Goal: Navigation & Orientation: Find specific page/section

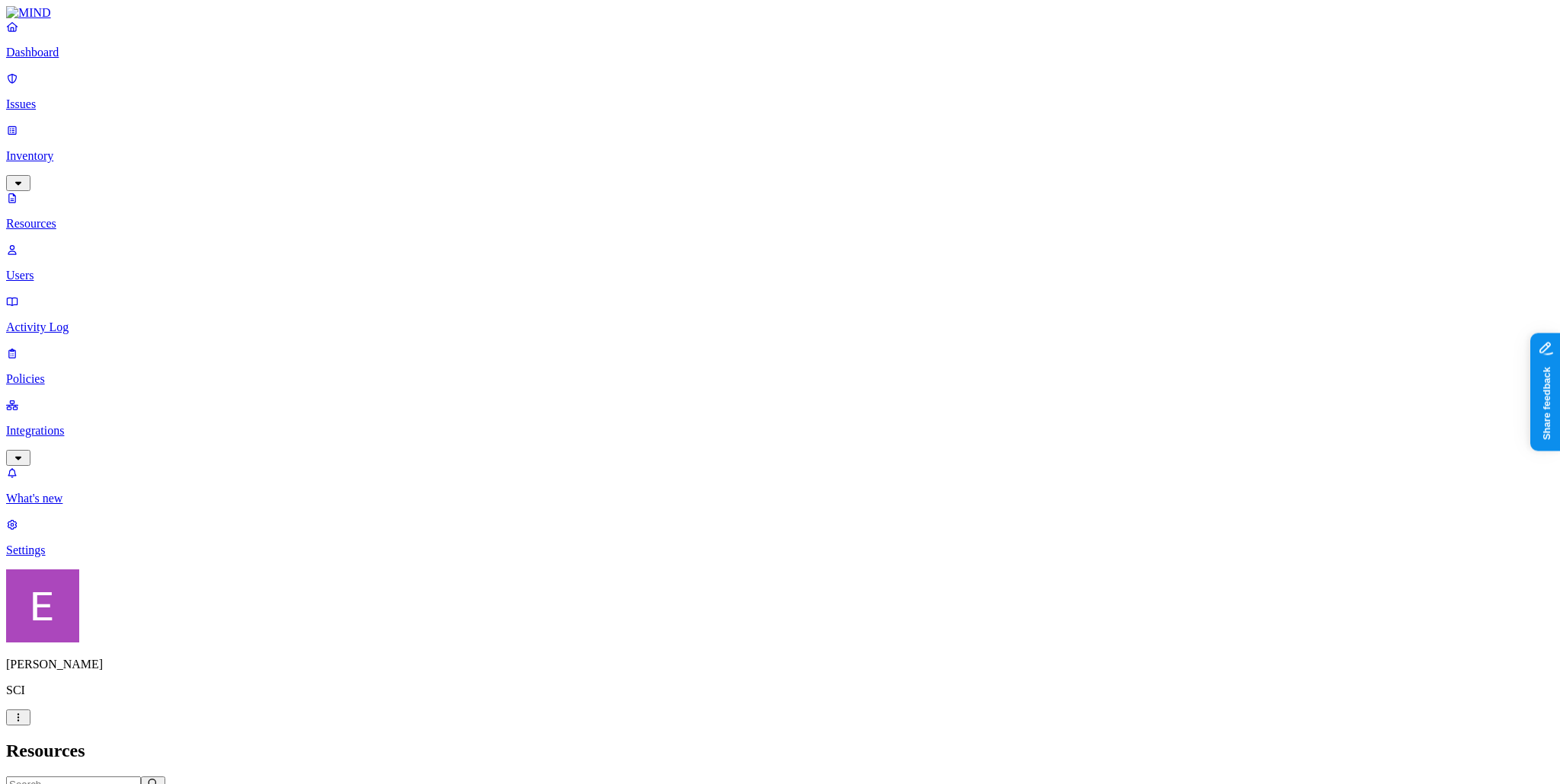
click at [82, 424] on p "Integrations" at bounding box center [780, 431] width 1548 height 14
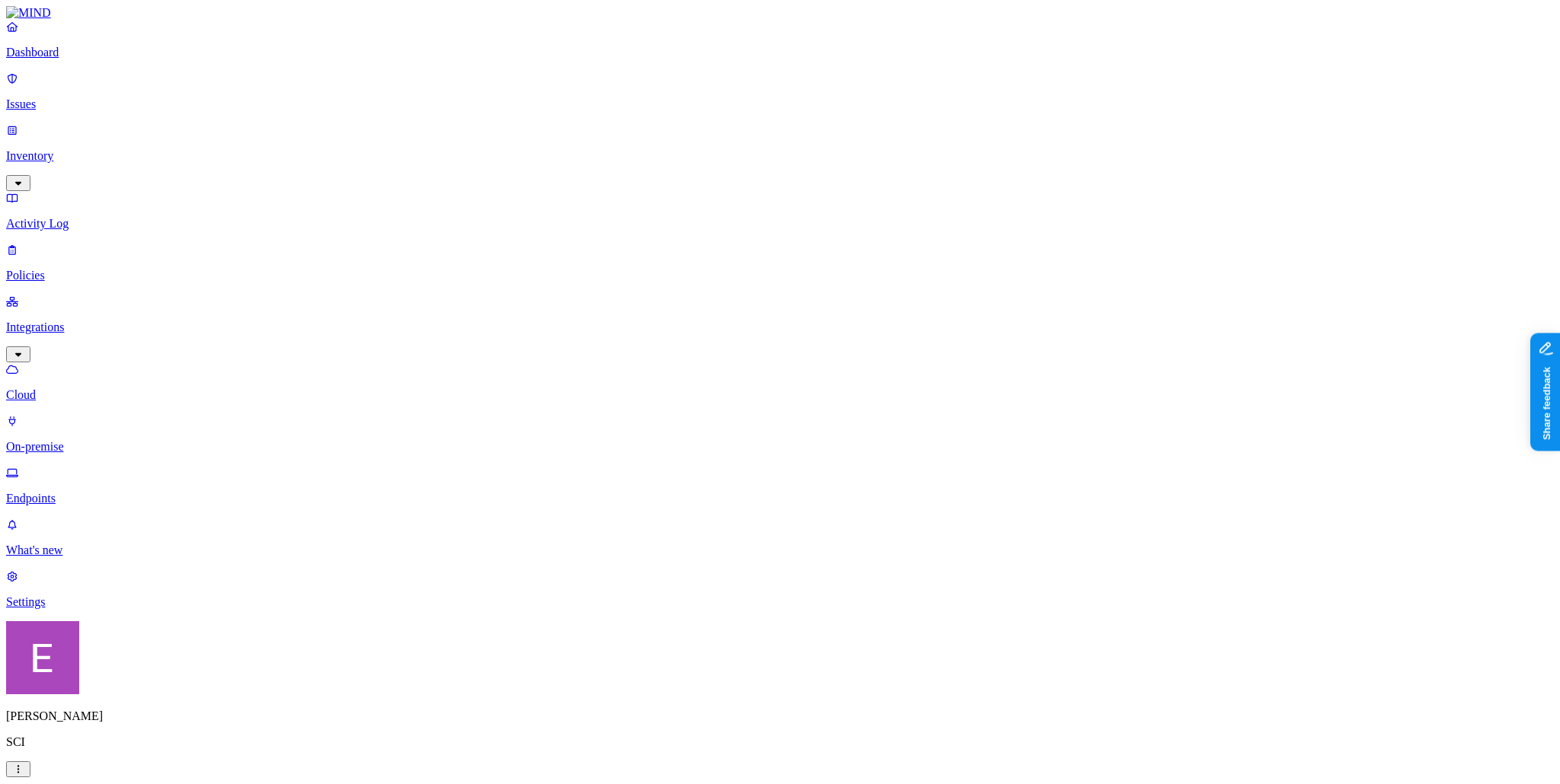
click at [73, 414] on link "On-premise" at bounding box center [780, 434] width 1548 height 39
click at [67, 466] on link "Endpoints" at bounding box center [780, 486] width 1548 height 39
click at [60, 59] on link "Dashboard" at bounding box center [780, 39] width 1548 height 39
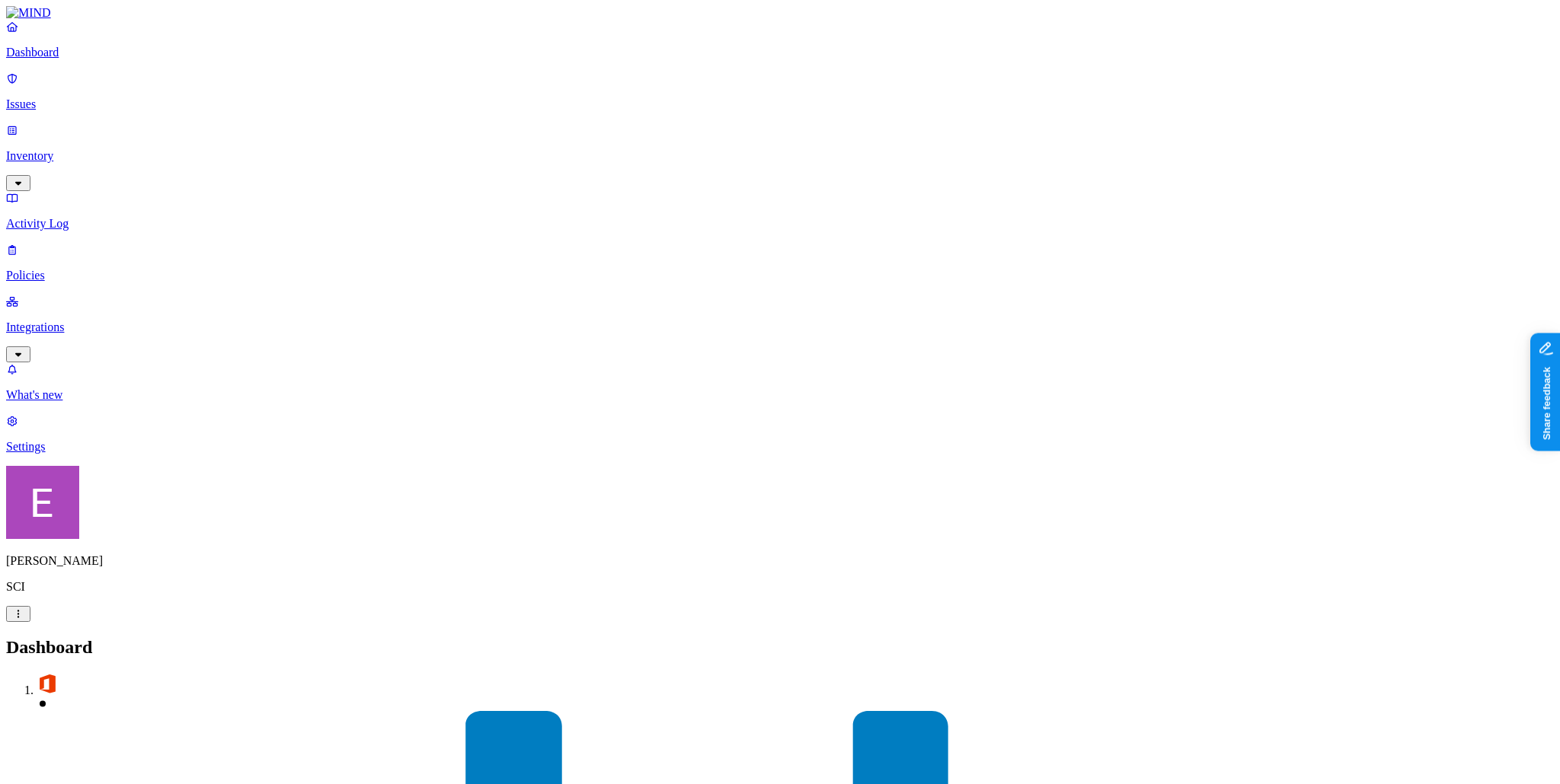
click at [57, 98] on p "Issues" at bounding box center [780, 105] width 1548 height 14
